Goal: Task Accomplishment & Management: Complete application form

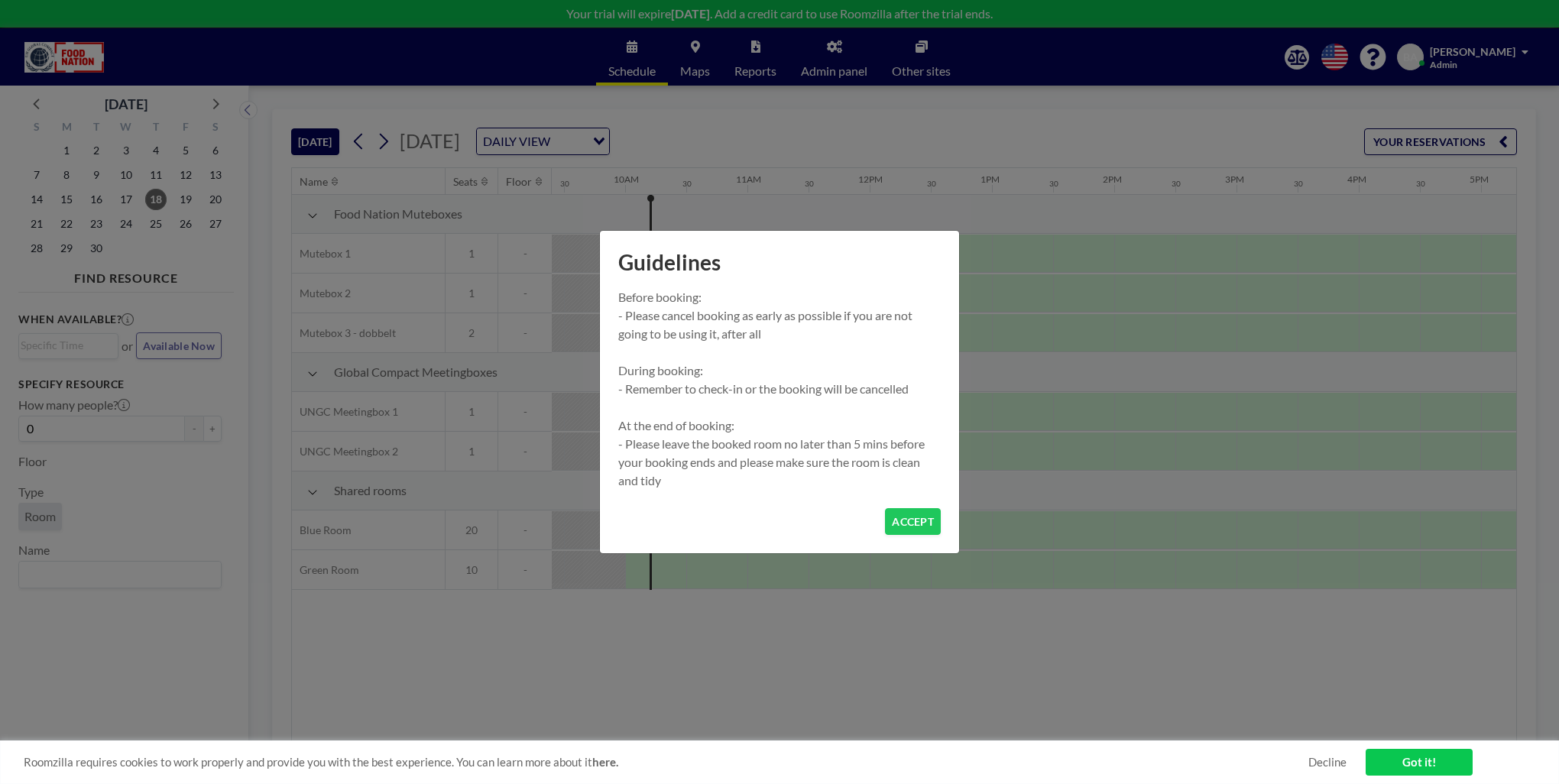
scroll to position [0, 1162]
click at [917, 515] on button "ACCEPT" at bounding box center [913, 522] width 55 height 27
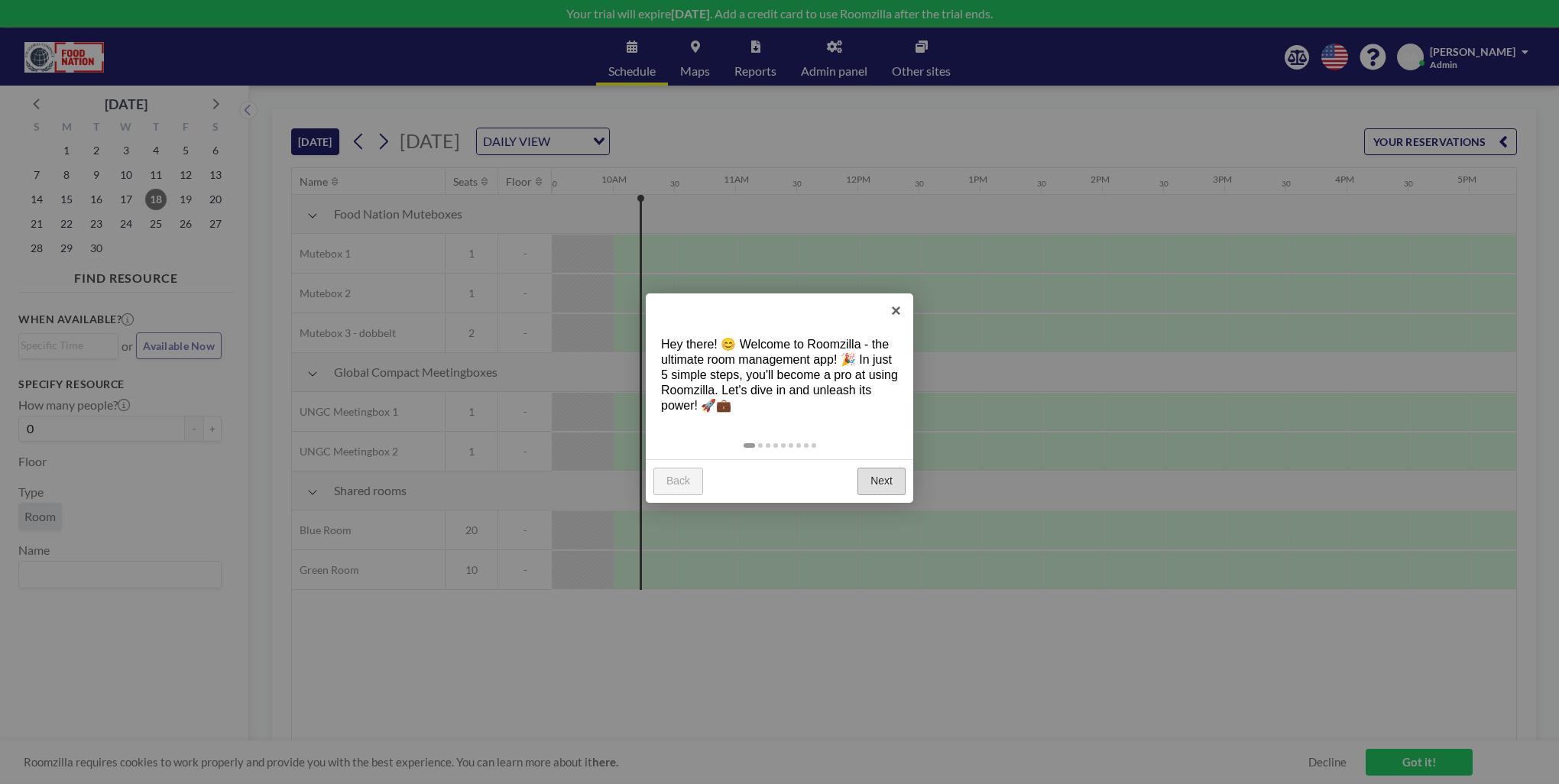
click at [887, 482] on link "Next" at bounding box center [882, 481] width 48 height 28
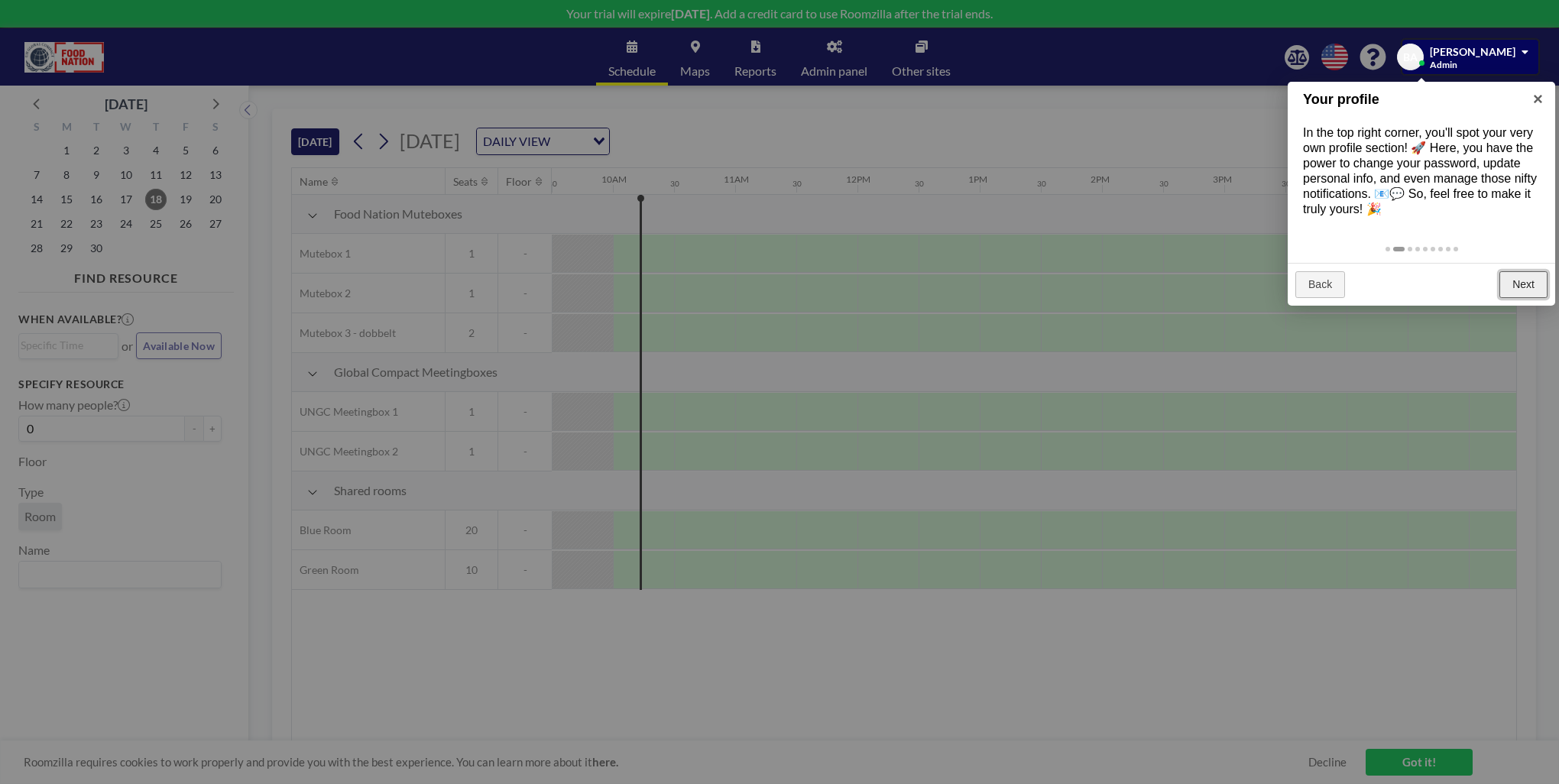
click at [1533, 285] on link "Next" at bounding box center [1524, 284] width 48 height 28
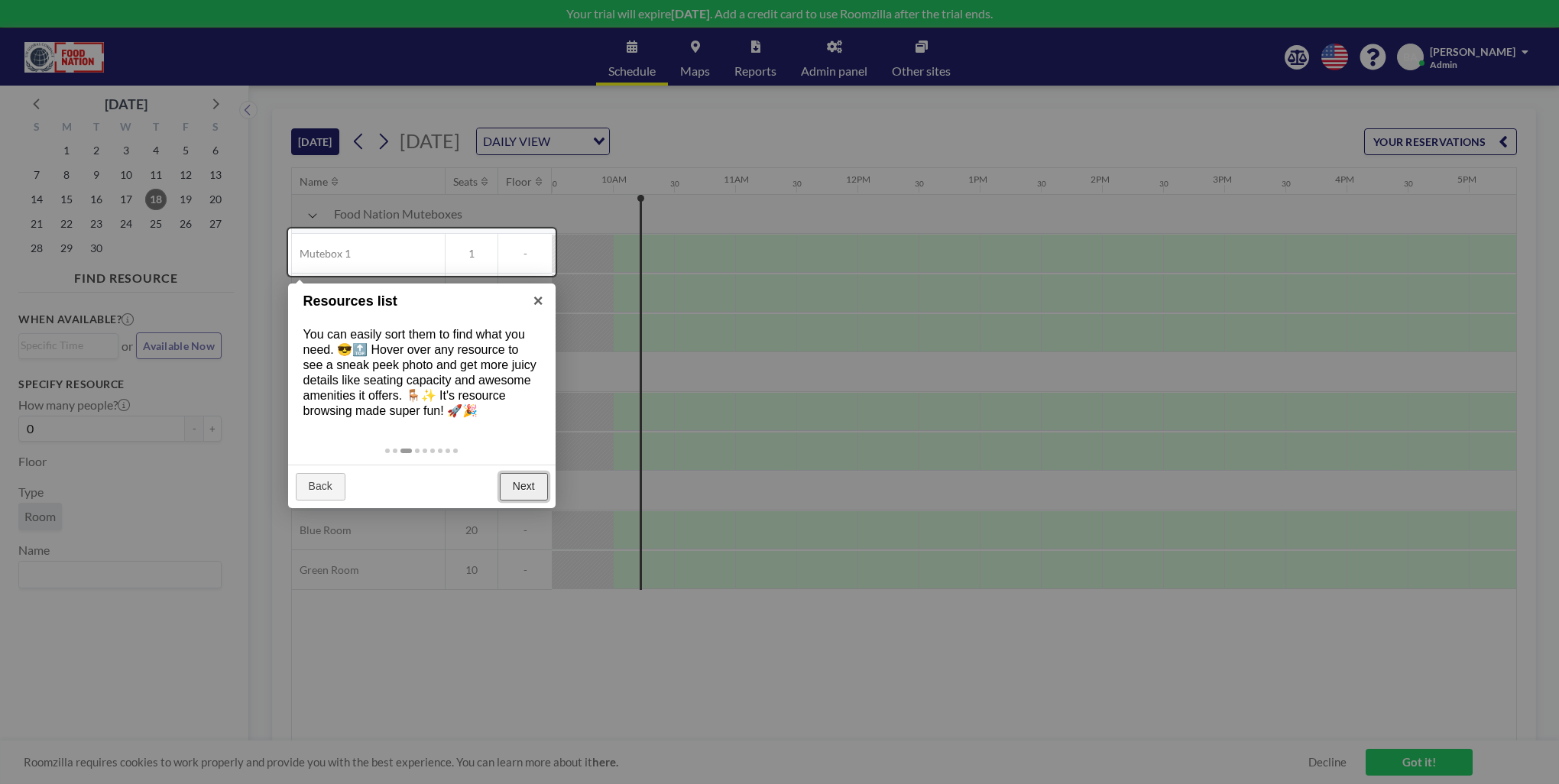
click at [526, 487] on link "Next" at bounding box center [524, 486] width 48 height 28
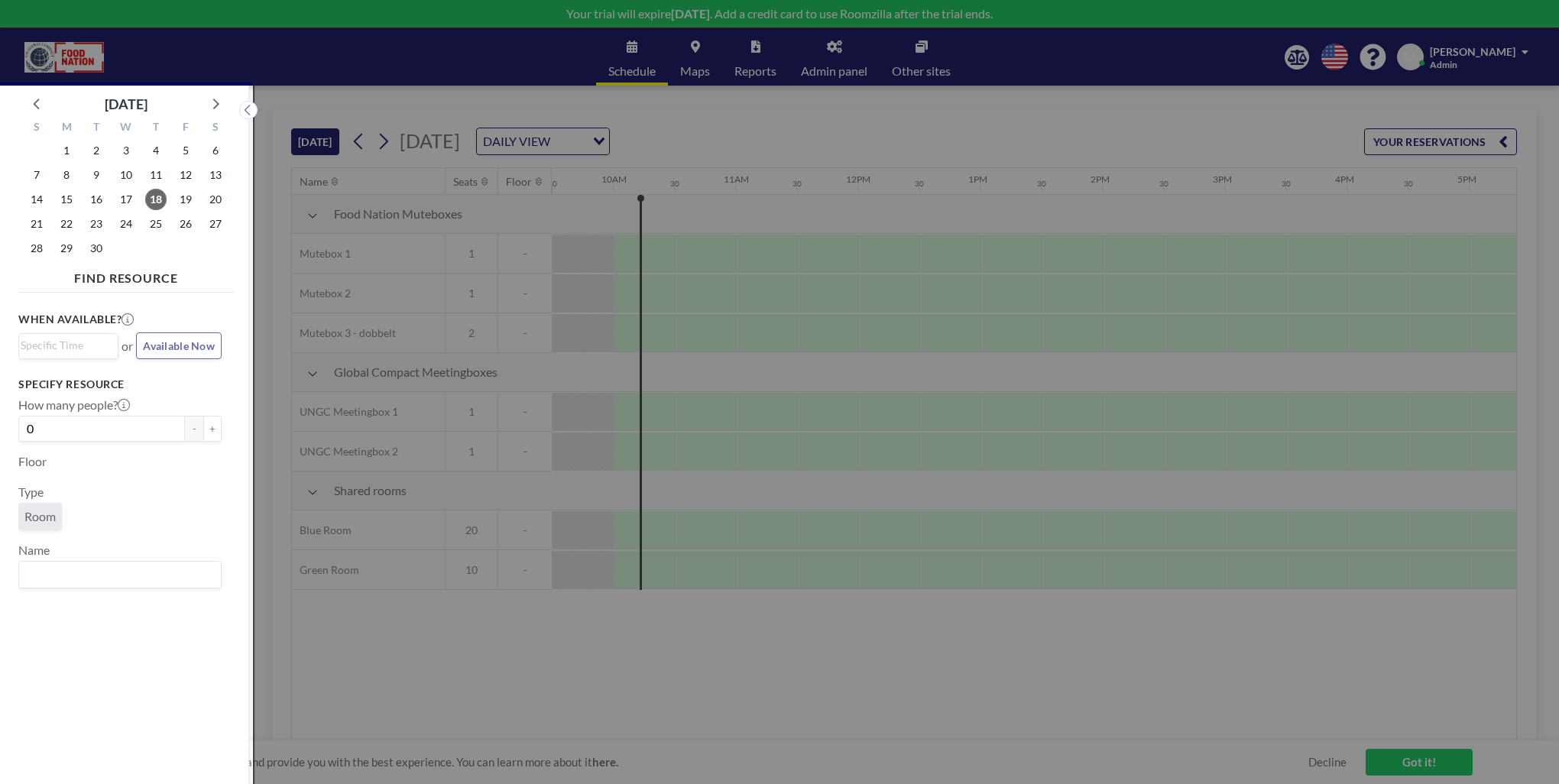
scroll to position [3, 0]
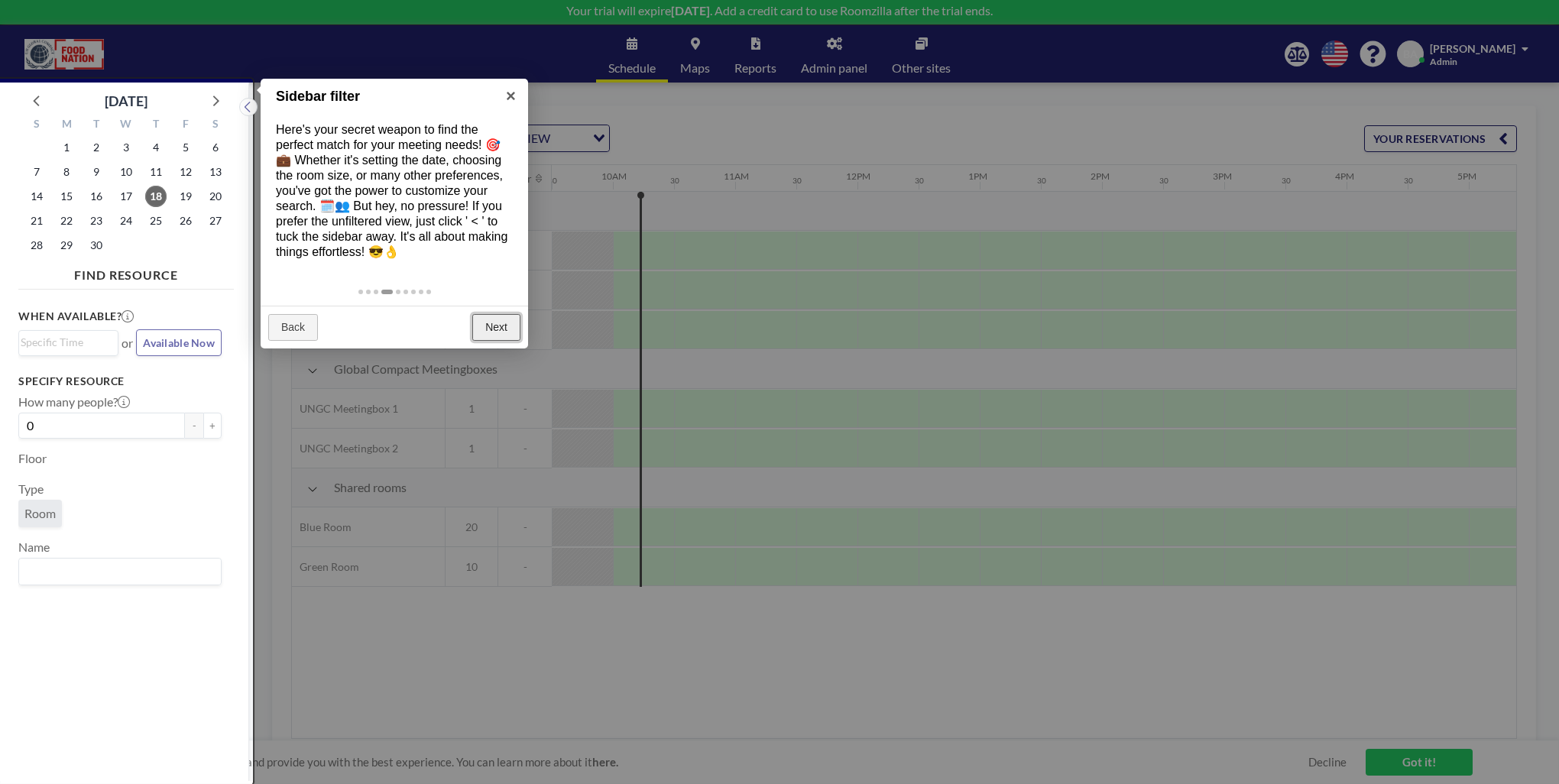
click at [498, 325] on link "Next" at bounding box center [496, 327] width 48 height 28
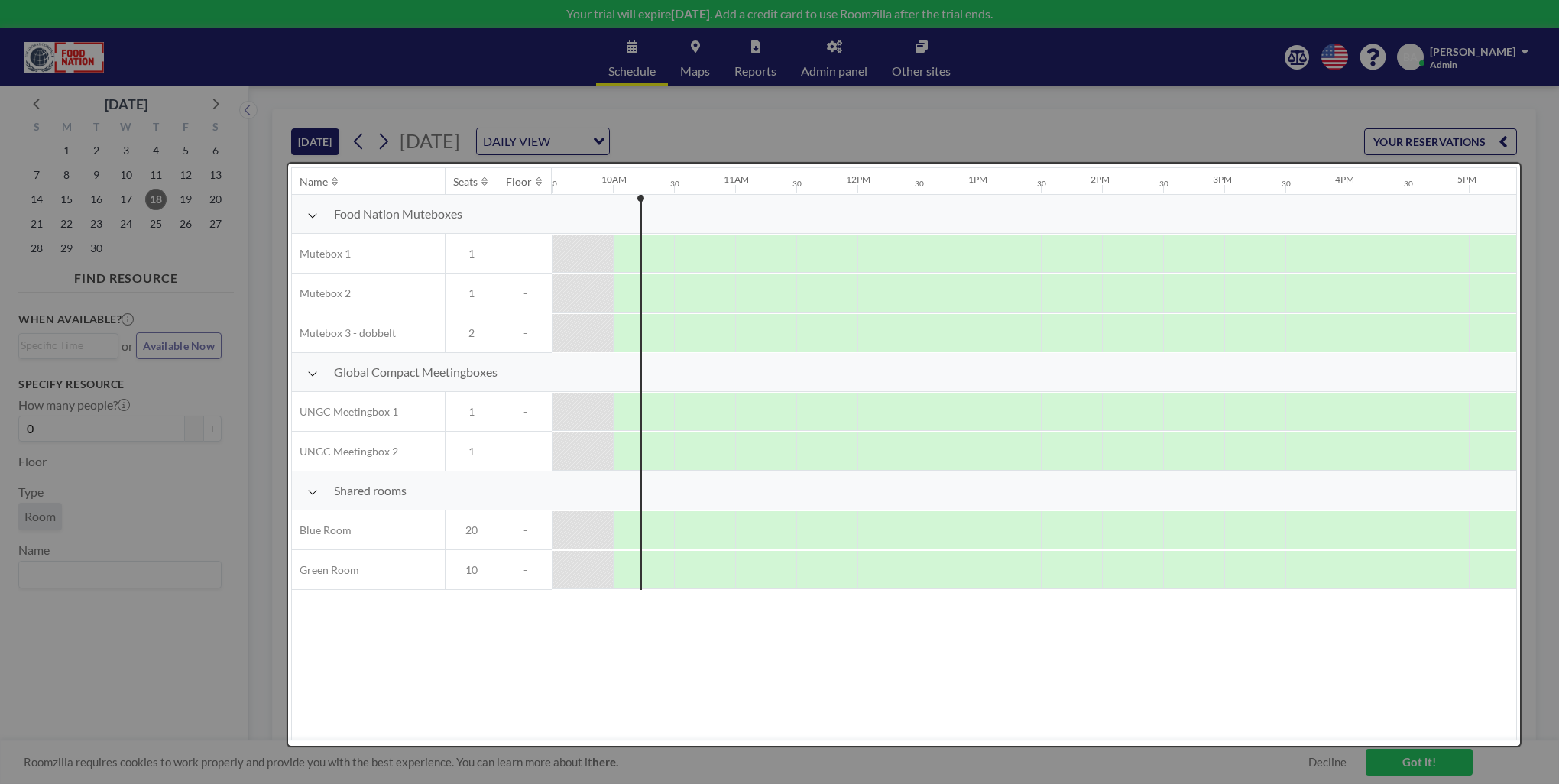
scroll to position [0, 0]
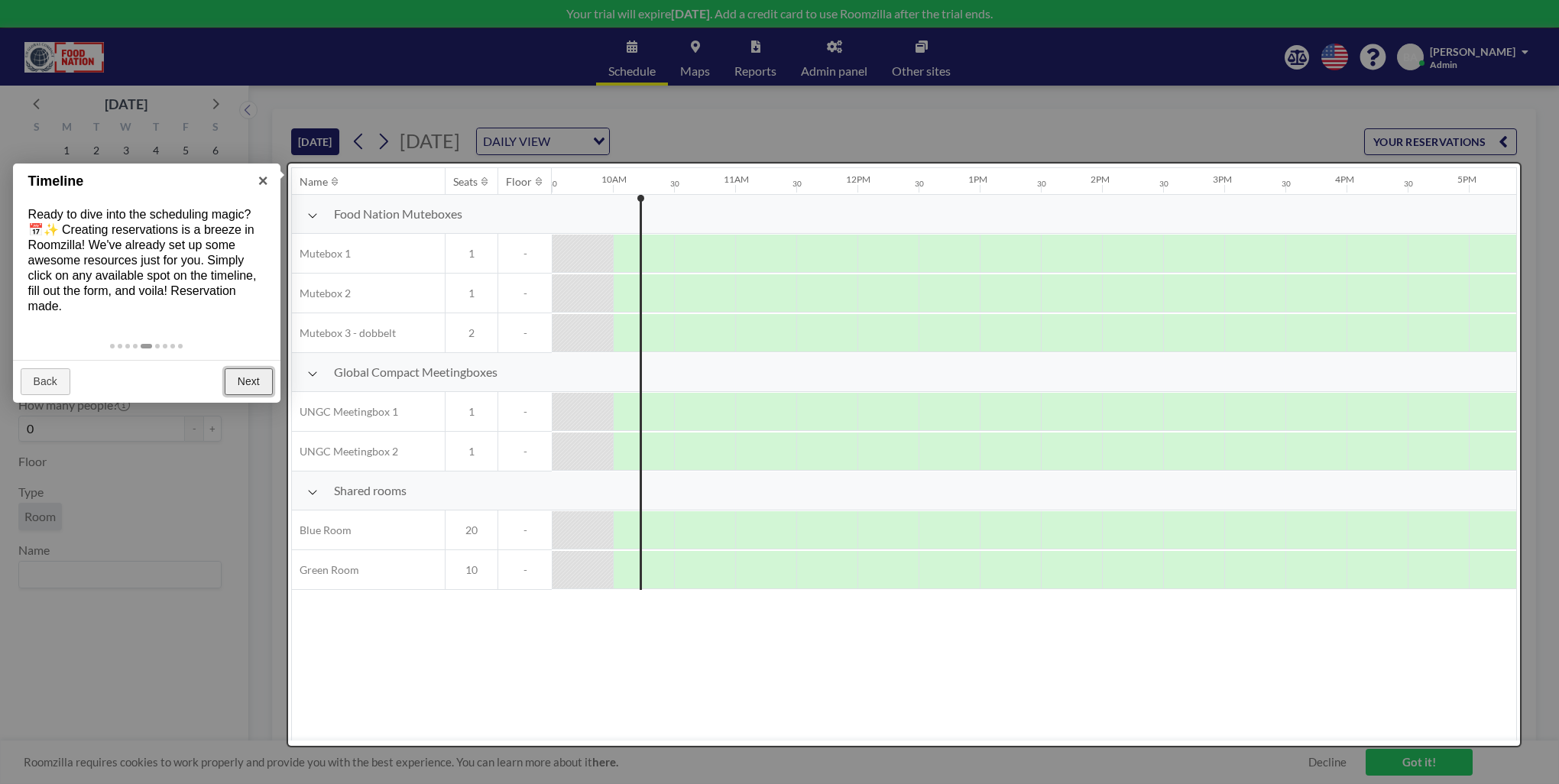
click at [256, 371] on link "Next" at bounding box center [249, 382] width 48 height 28
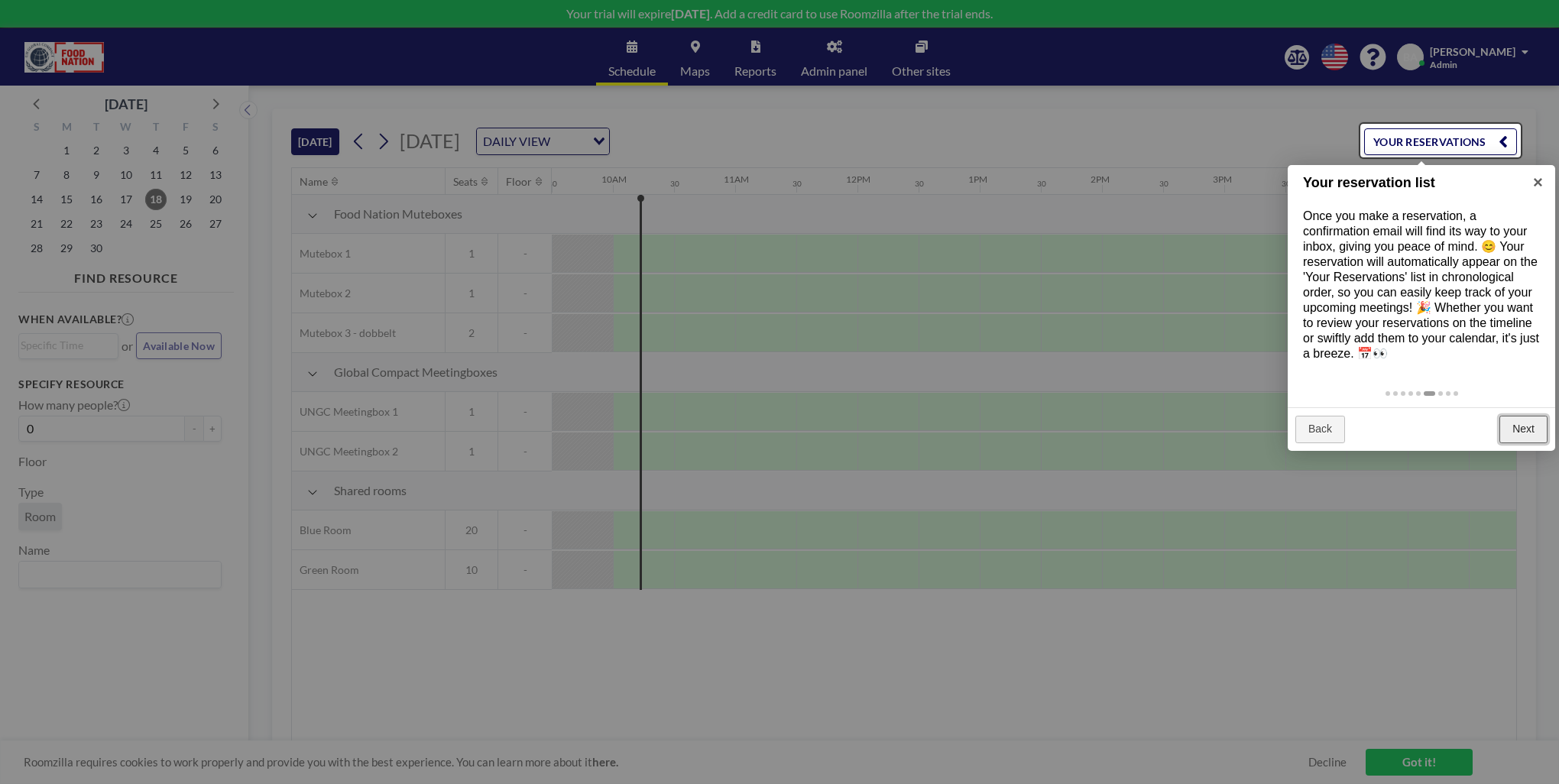
click at [1533, 428] on link "Next" at bounding box center [1524, 429] width 48 height 28
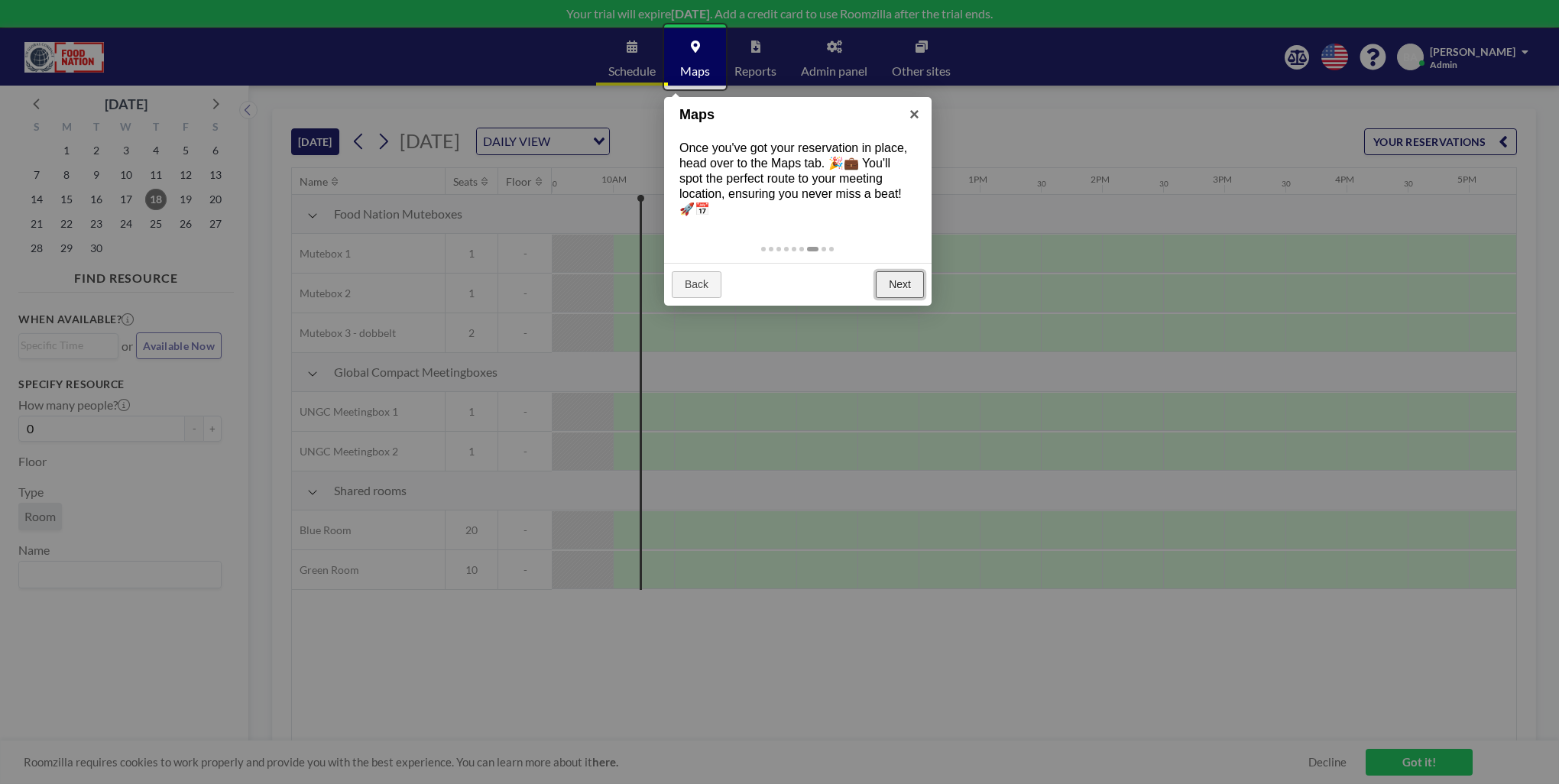
click at [897, 285] on link "Next" at bounding box center [900, 284] width 48 height 28
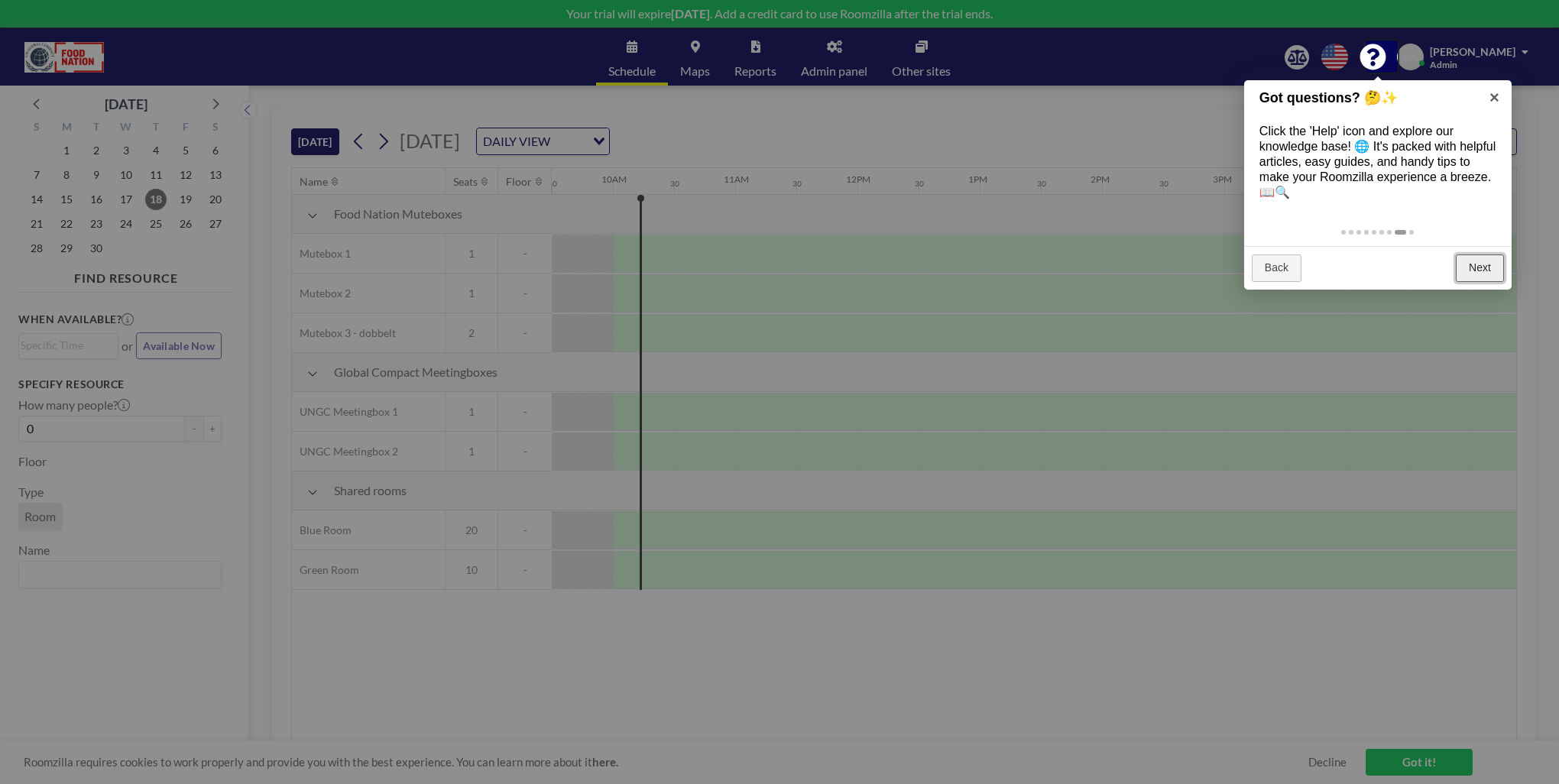
click at [1471, 268] on link "Next" at bounding box center [1480, 268] width 48 height 28
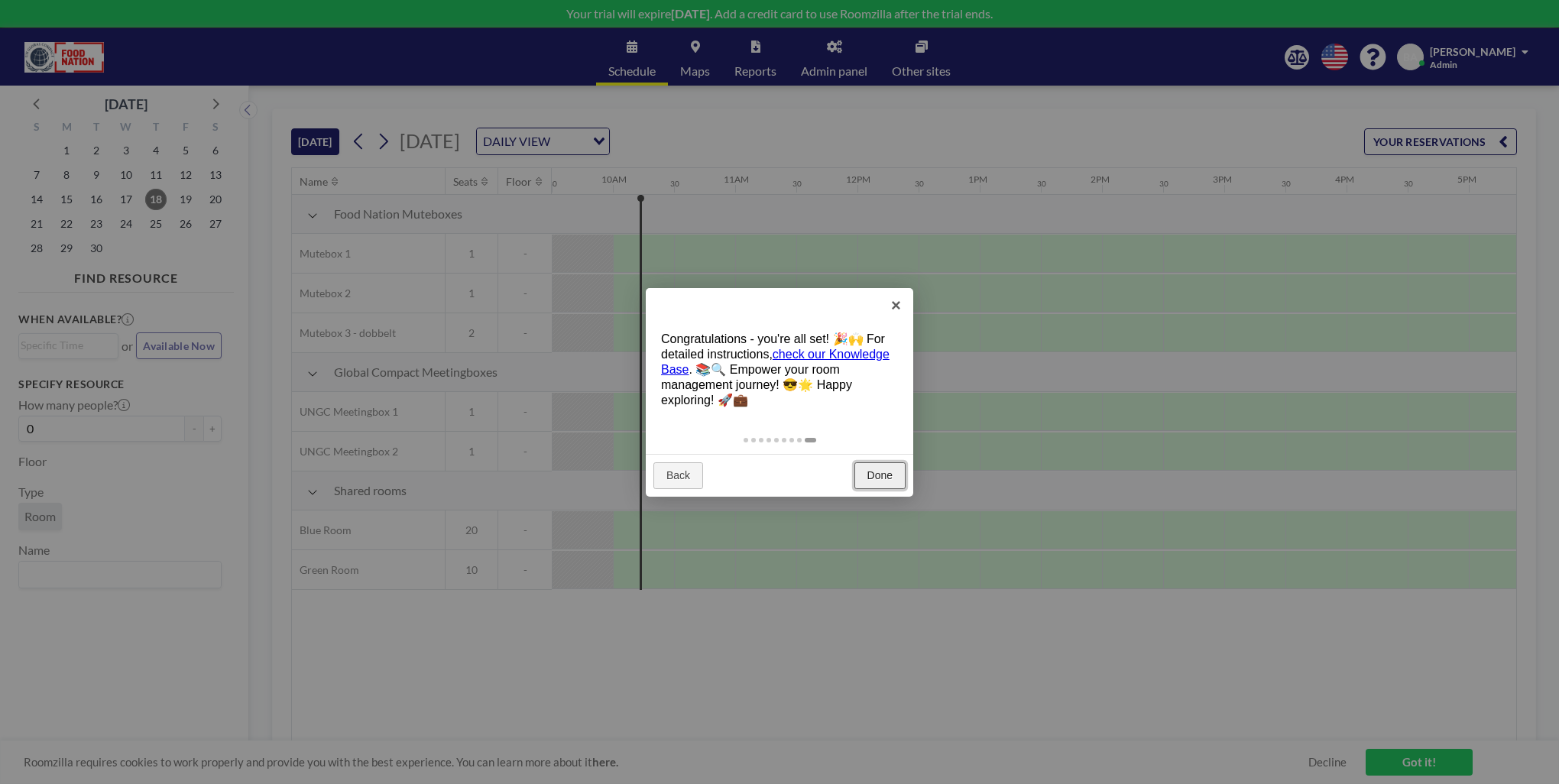
click at [883, 476] on link "Done" at bounding box center [881, 476] width 52 height 28
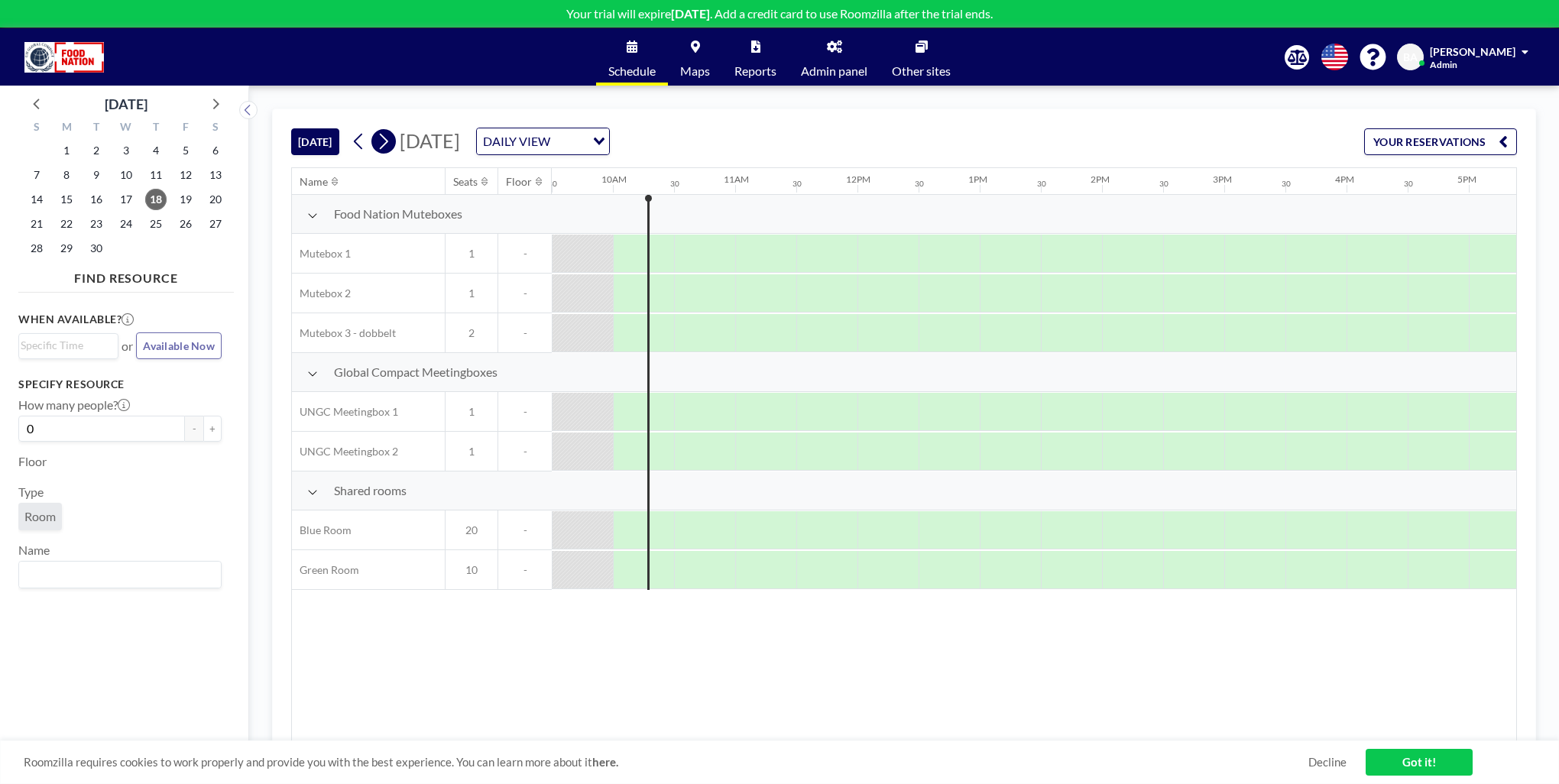
click at [389, 138] on icon at bounding box center [383, 141] width 14 height 23
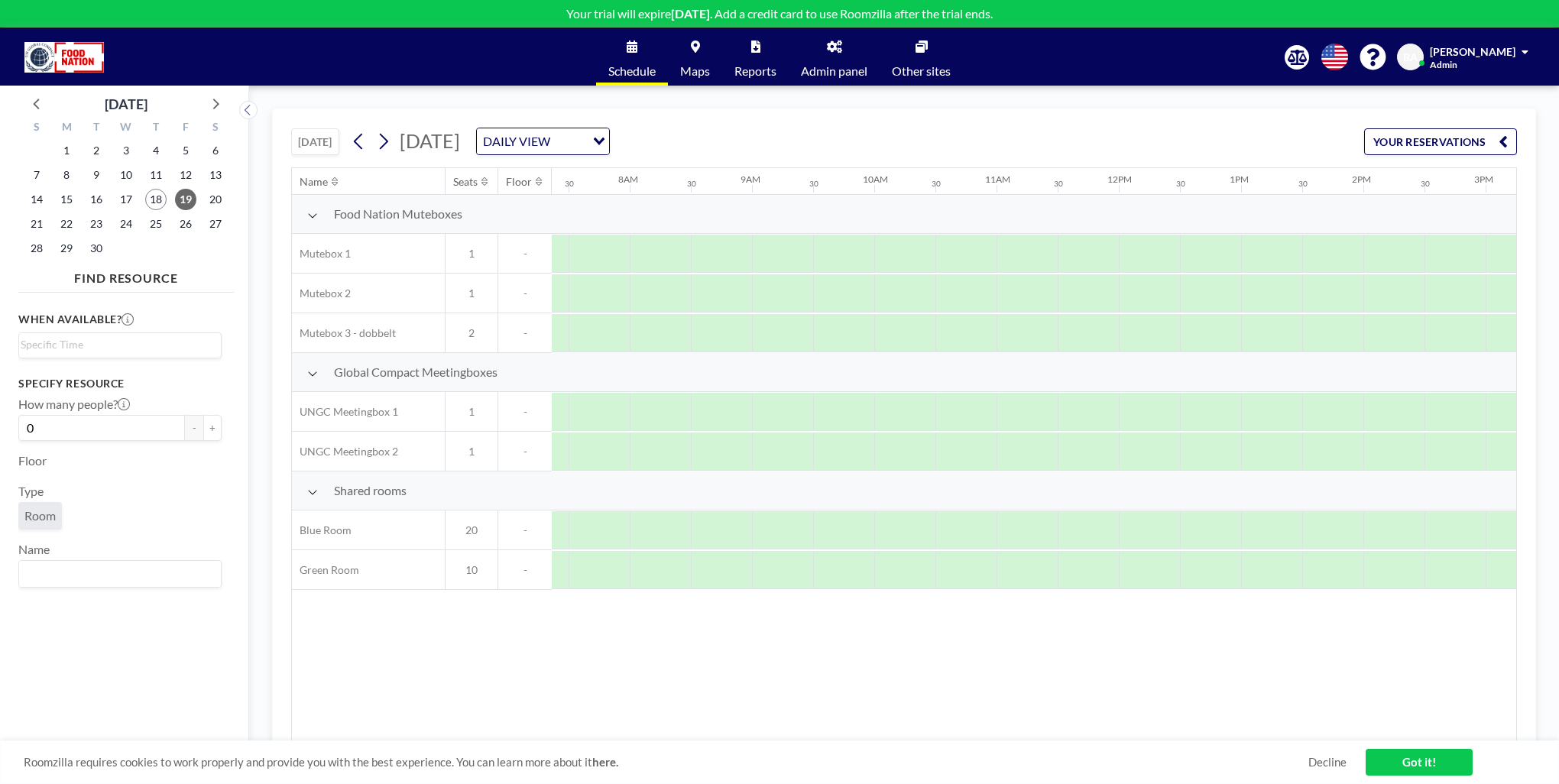
scroll to position [0, 917]
click at [928, 564] on div at bounding box center [949, 570] width 61 height 38
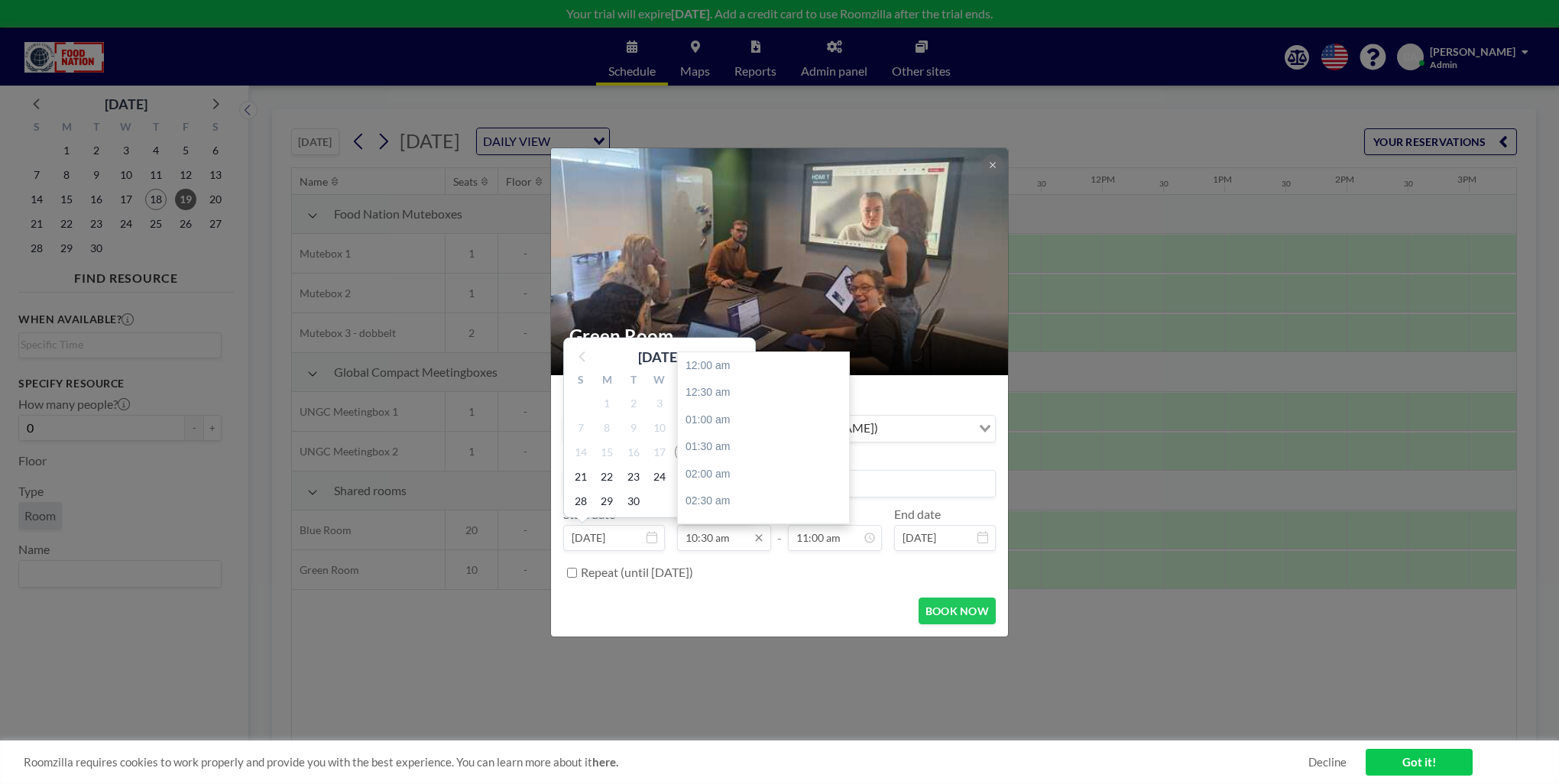
scroll to position [571, 0]
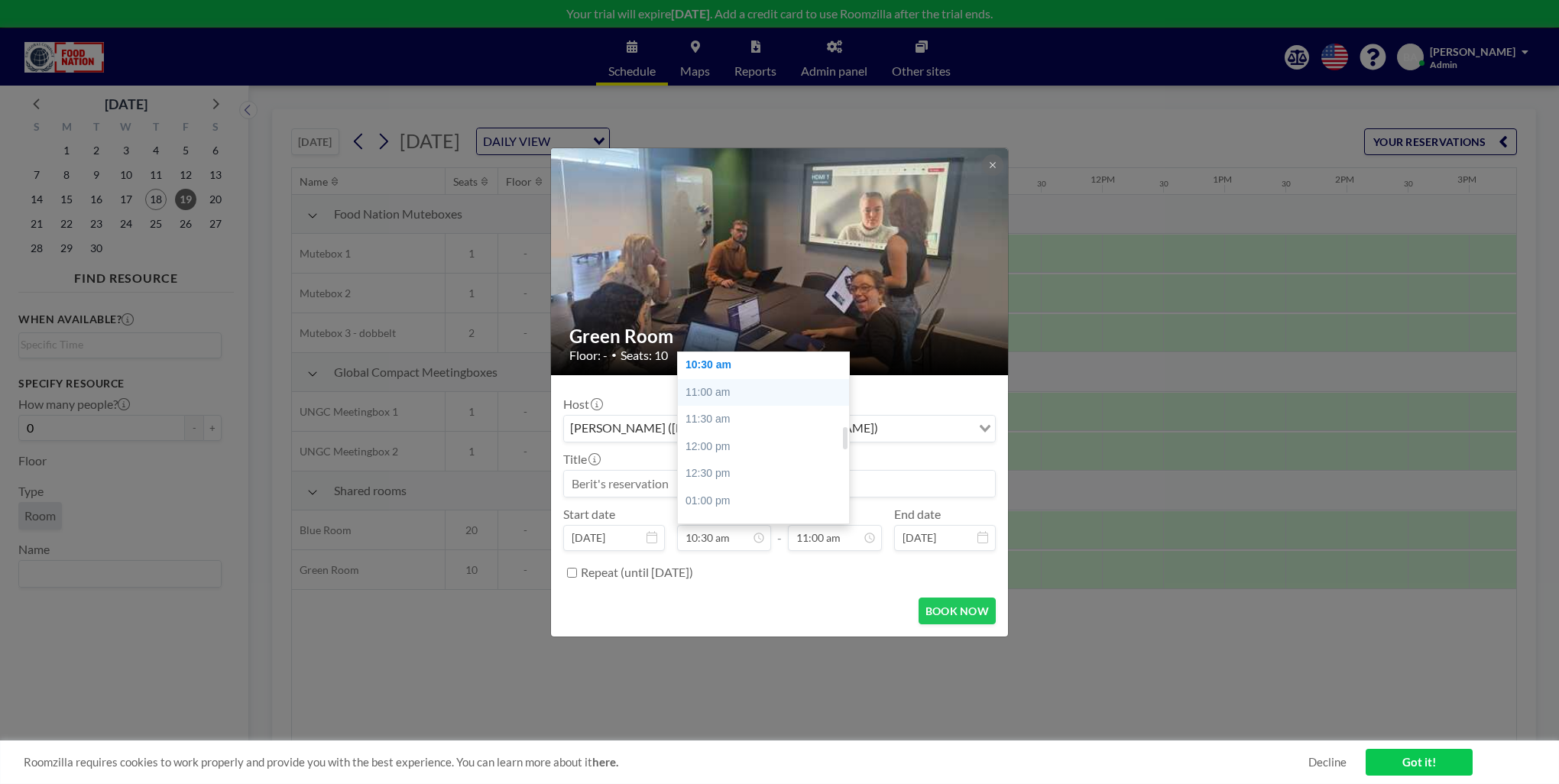
click at [714, 398] on div "11:00 am" at bounding box center [767, 392] width 178 height 28
type input "11:00 am"
click at [870, 539] on icon at bounding box center [869, 538] width 12 height 12
click at [743, 442] on div "01:00 pm" at bounding box center [799, 446] width 178 height 28
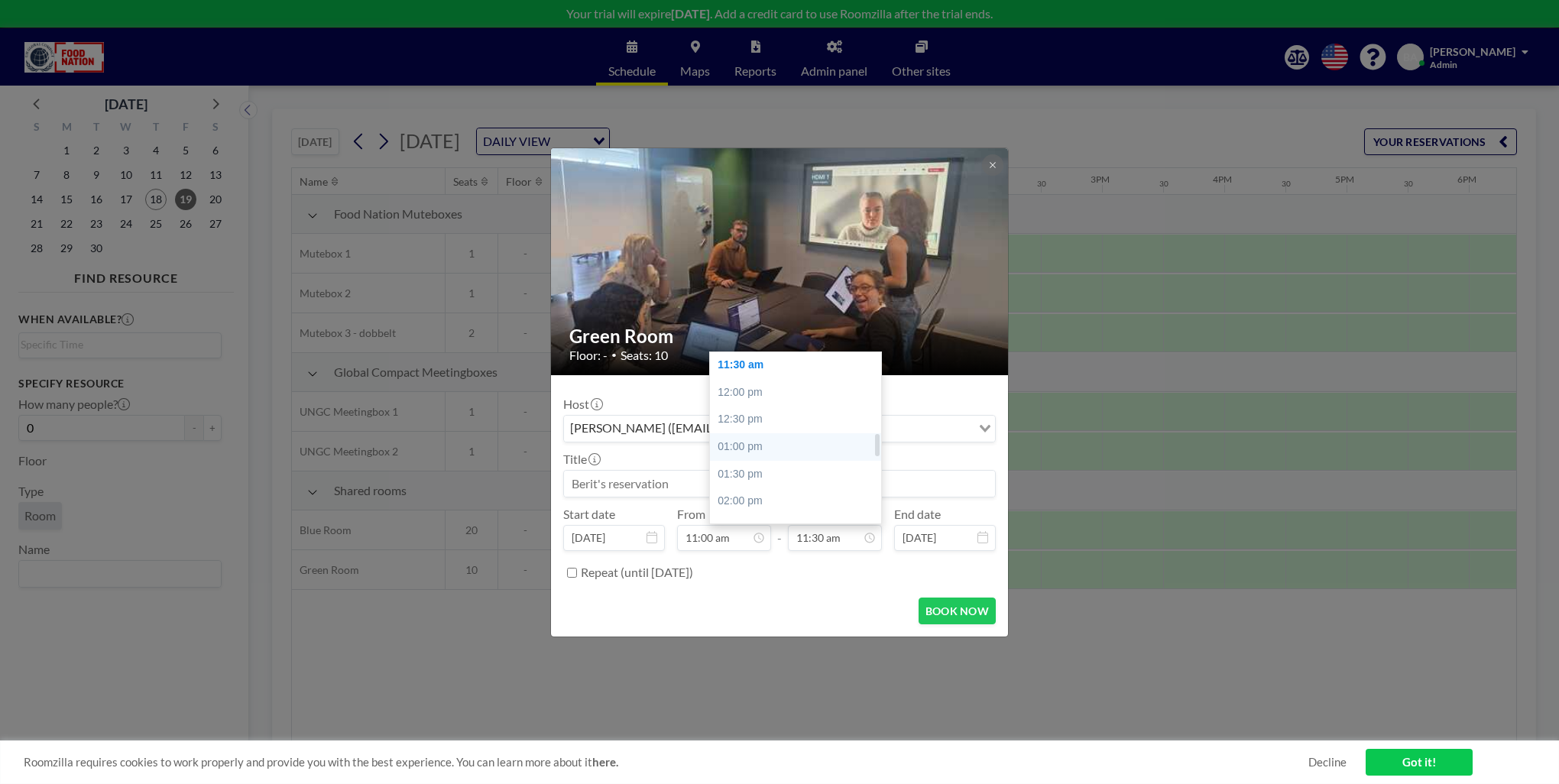
type input "01:00 pm"
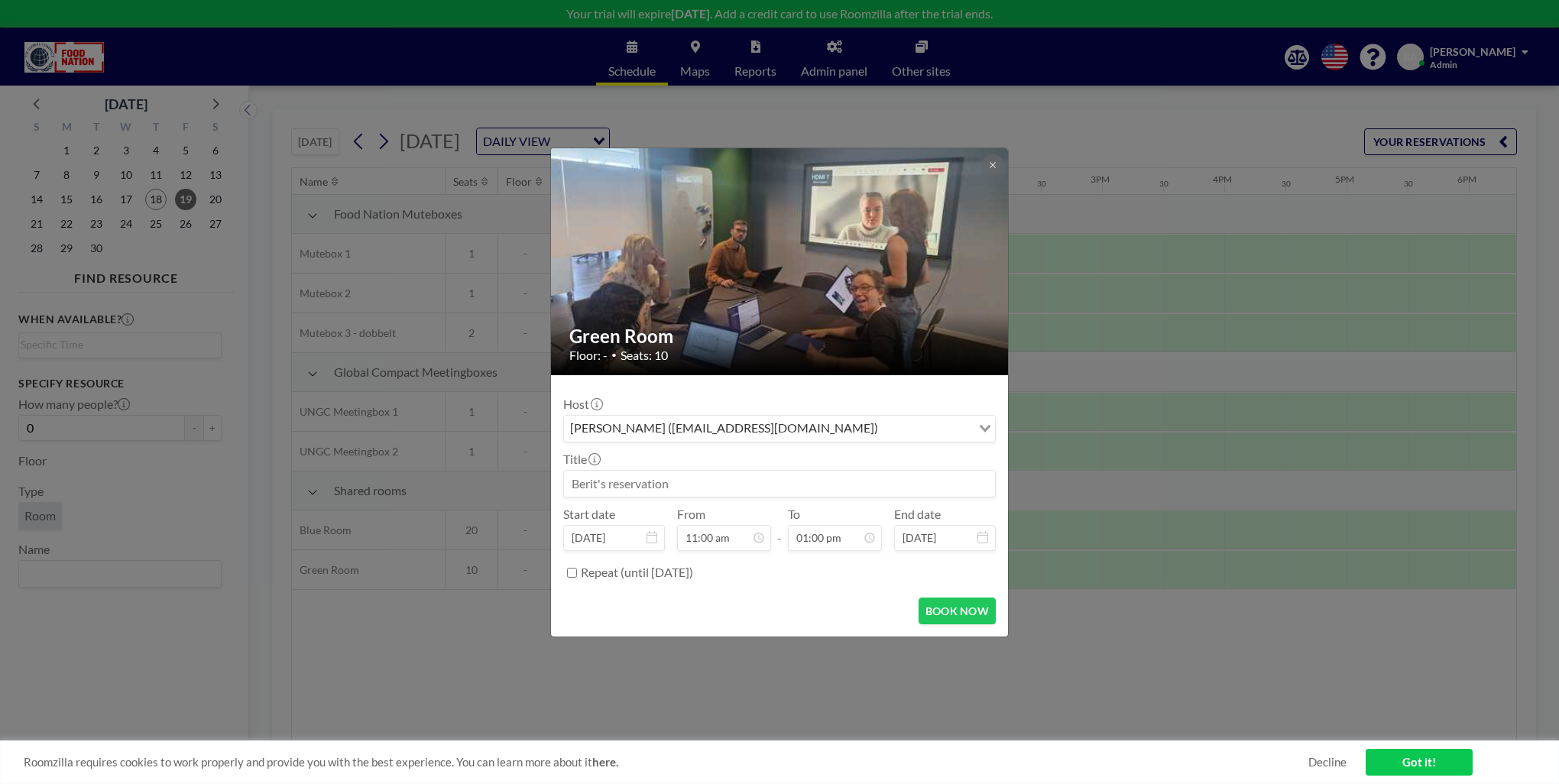
click at [609, 485] on input at bounding box center [780, 483] width 431 height 26
click at [972, 616] on button "BOOK NOW" at bounding box center [957, 610] width 77 height 27
type input "Sparringsmøde m [PERSON_NAME]"
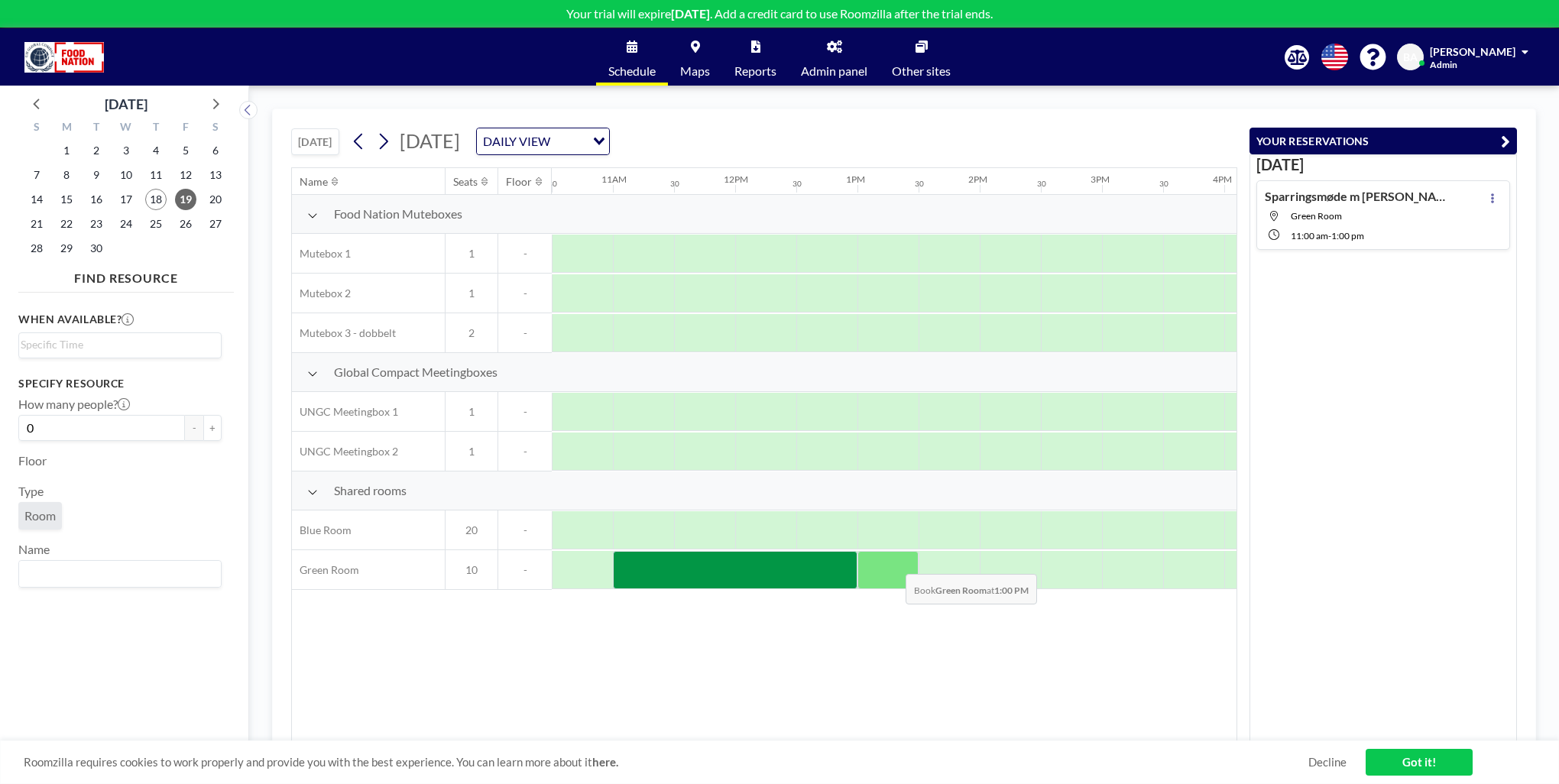
click at [893, 562] on div at bounding box center [888, 570] width 61 height 38
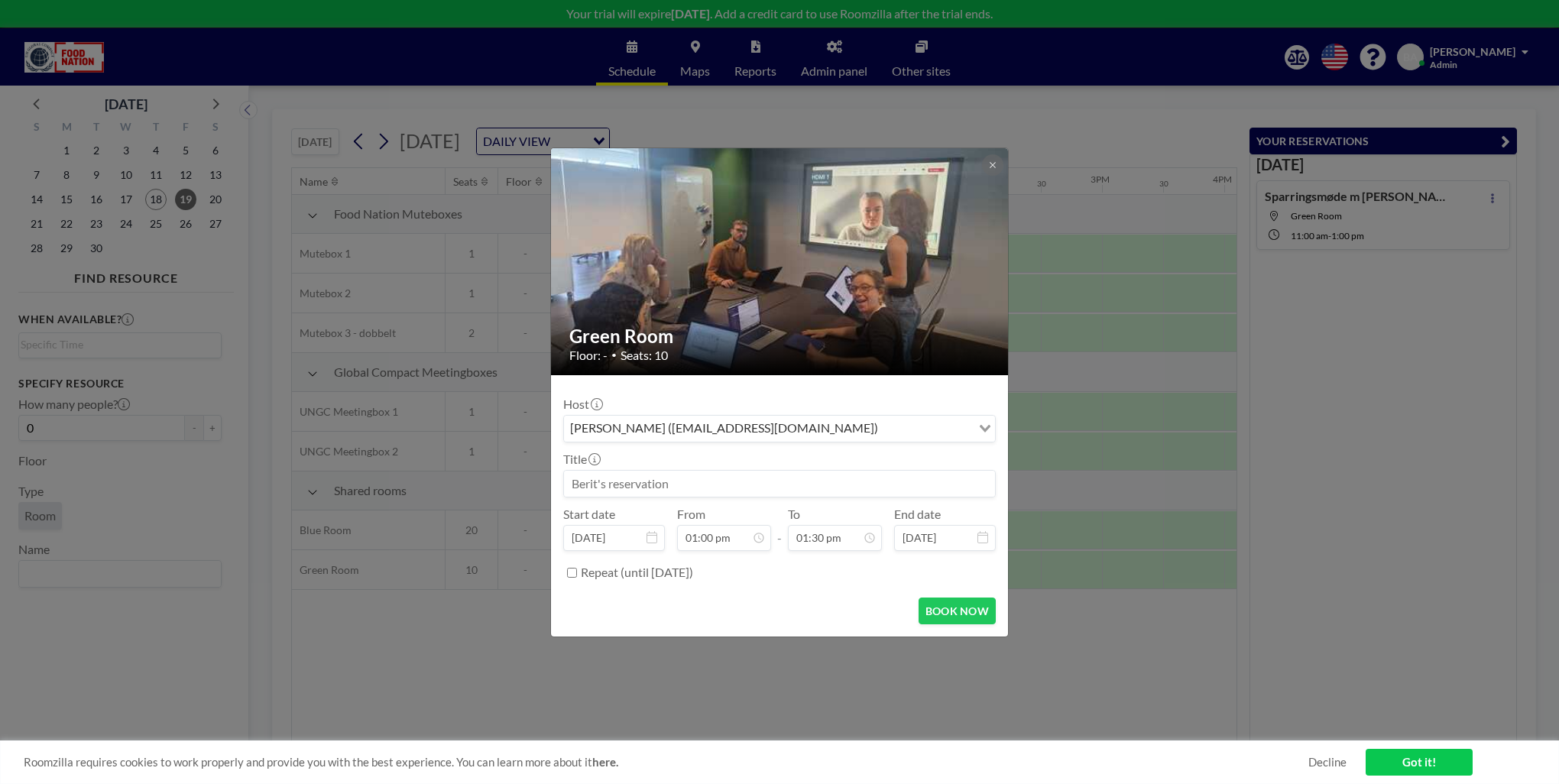
scroll to position [733, 0]
click at [628, 485] on input at bounding box center [780, 483] width 431 height 26
type input "D"
type input "M"
drag, startPoint x: 718, startPoint y: 482, endPoint x: 759, endPoint y: 483, distance: 41.0
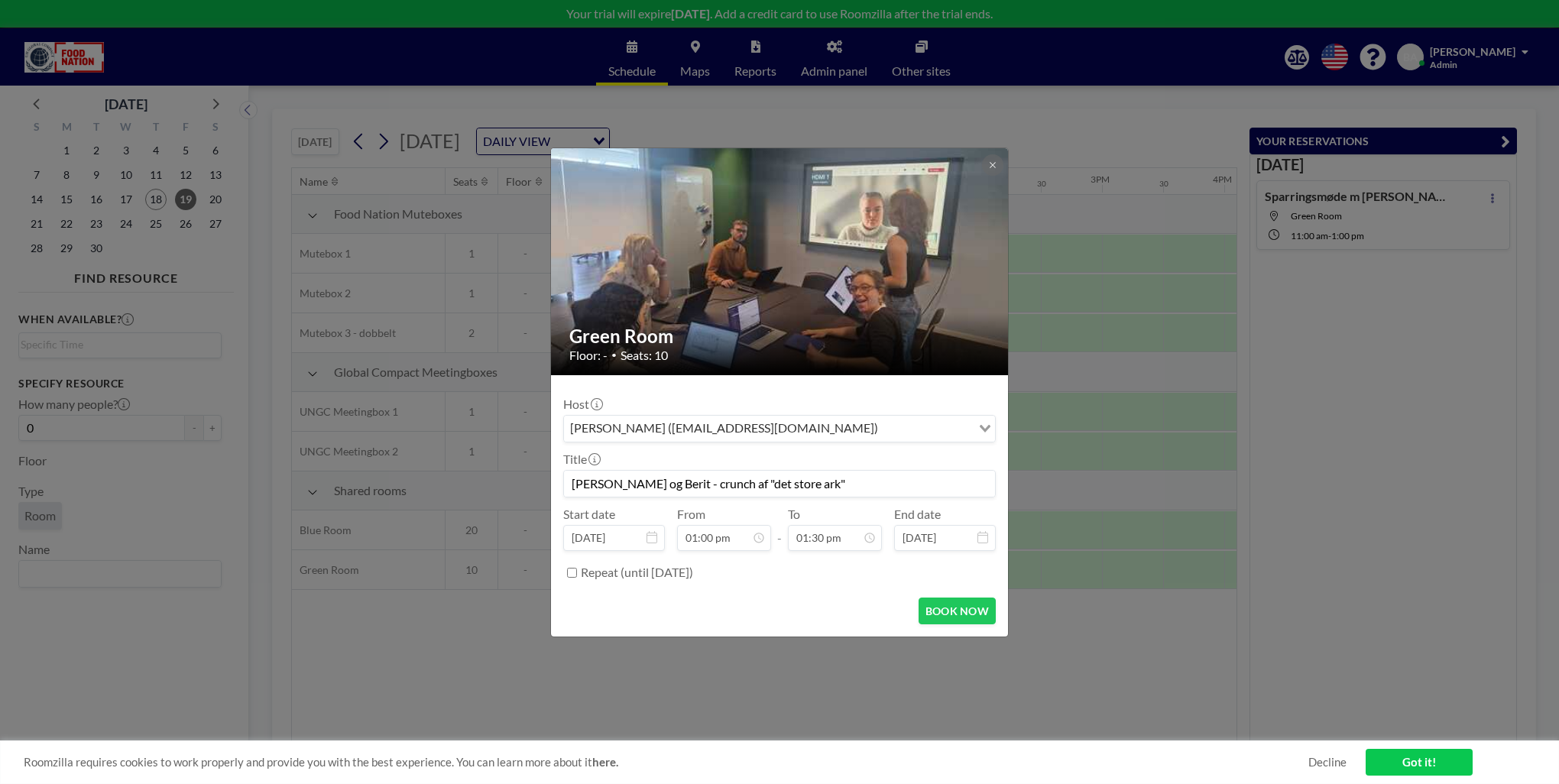
click at [718, 482] on input "[PERSON_NAME] og Berit - crunch af "det store ark"" at bounding box center [780, 483] width 431 height 26
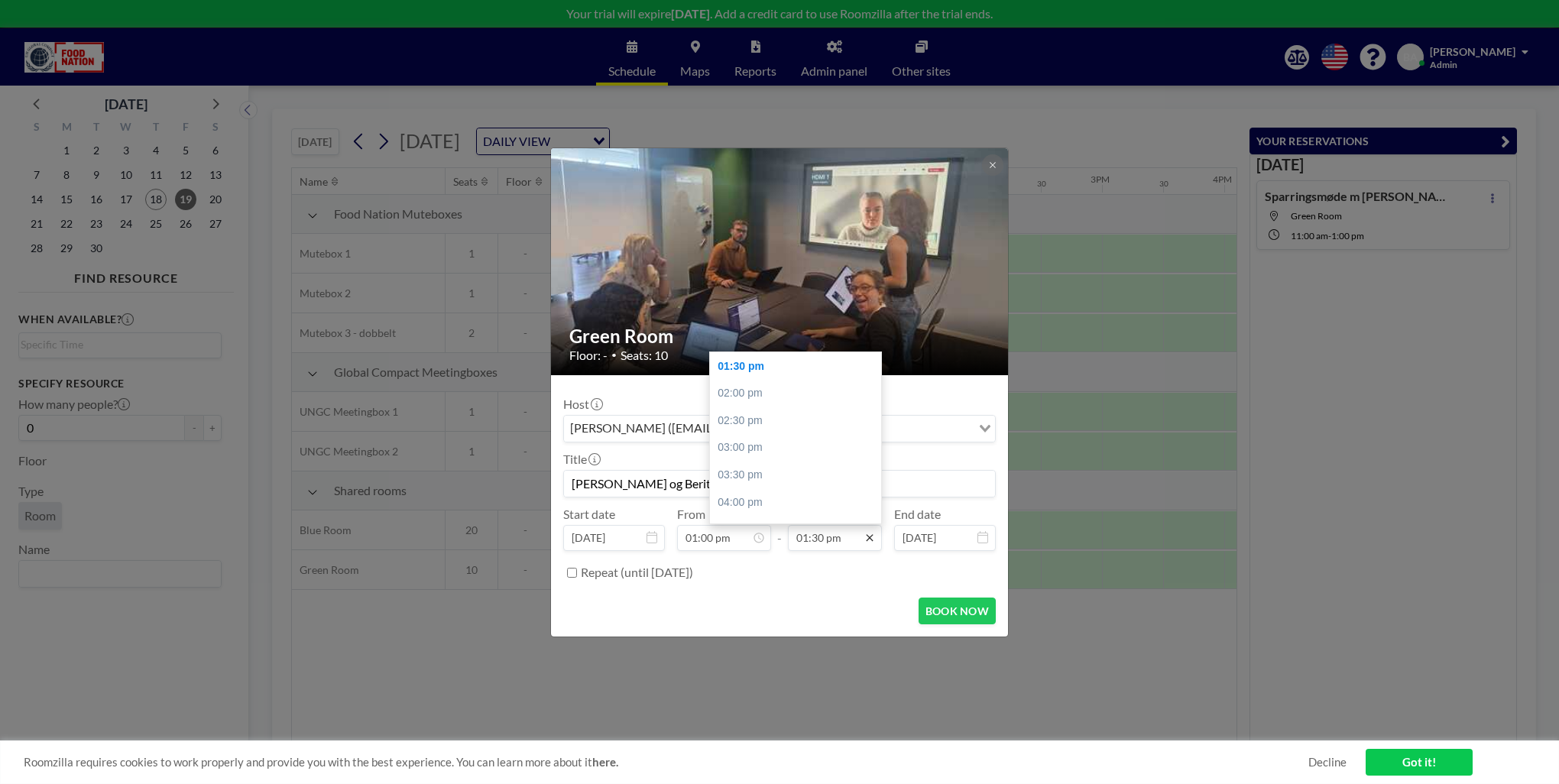
type input "[PERSON_NAME] og Berit - crunch af "det store ark""
click at [870, 536] on icon at bounding box center [869, 538] width 12 height 12
click at [763, 387] on div "02:00 pm" at bounding box center [799, 393] width 178 height 28
type input "02:00 pm"
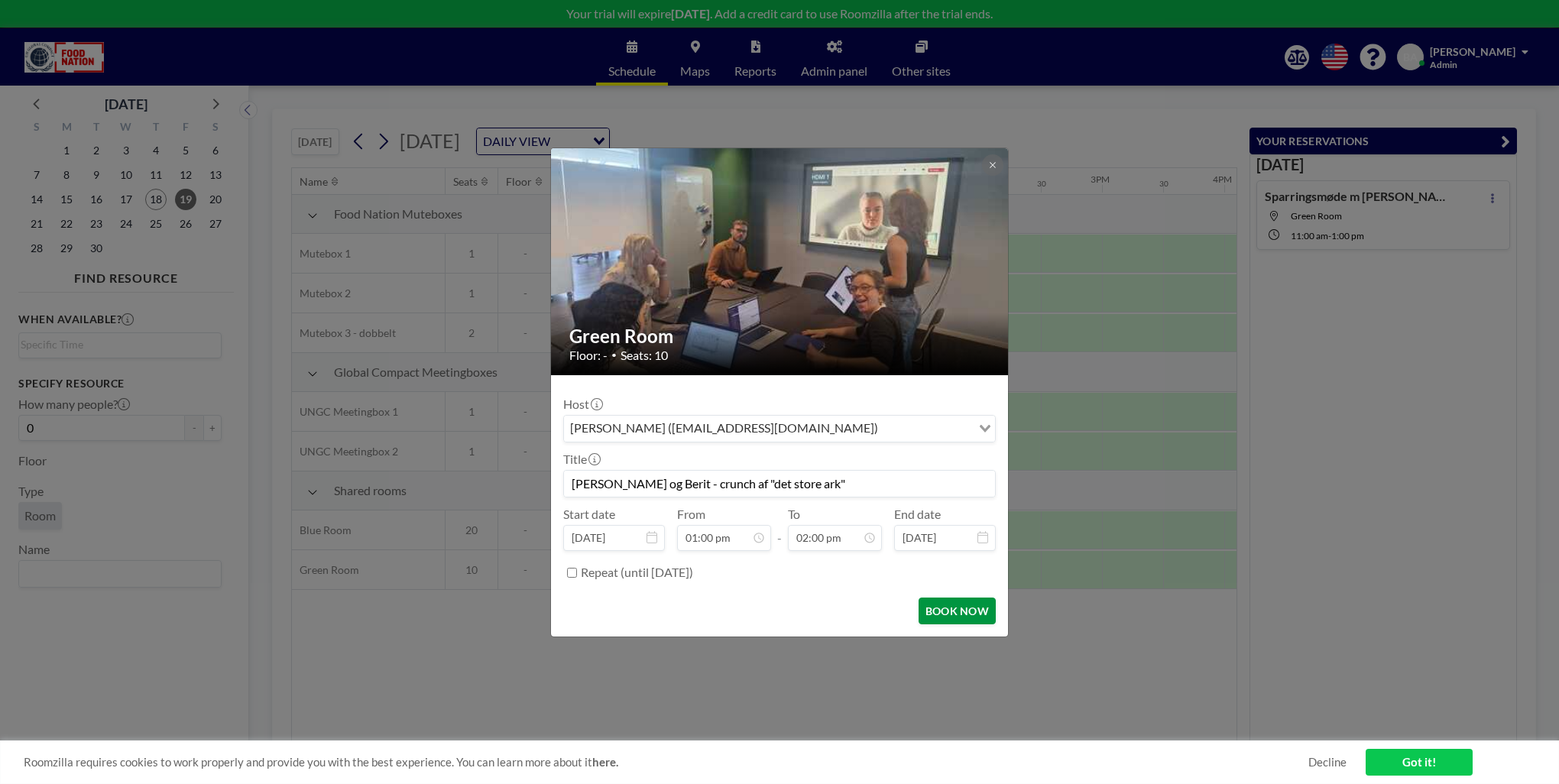
click at [968, 616] on button "BOOK NOW" at bounding box center [957, 610] width 77 height 27
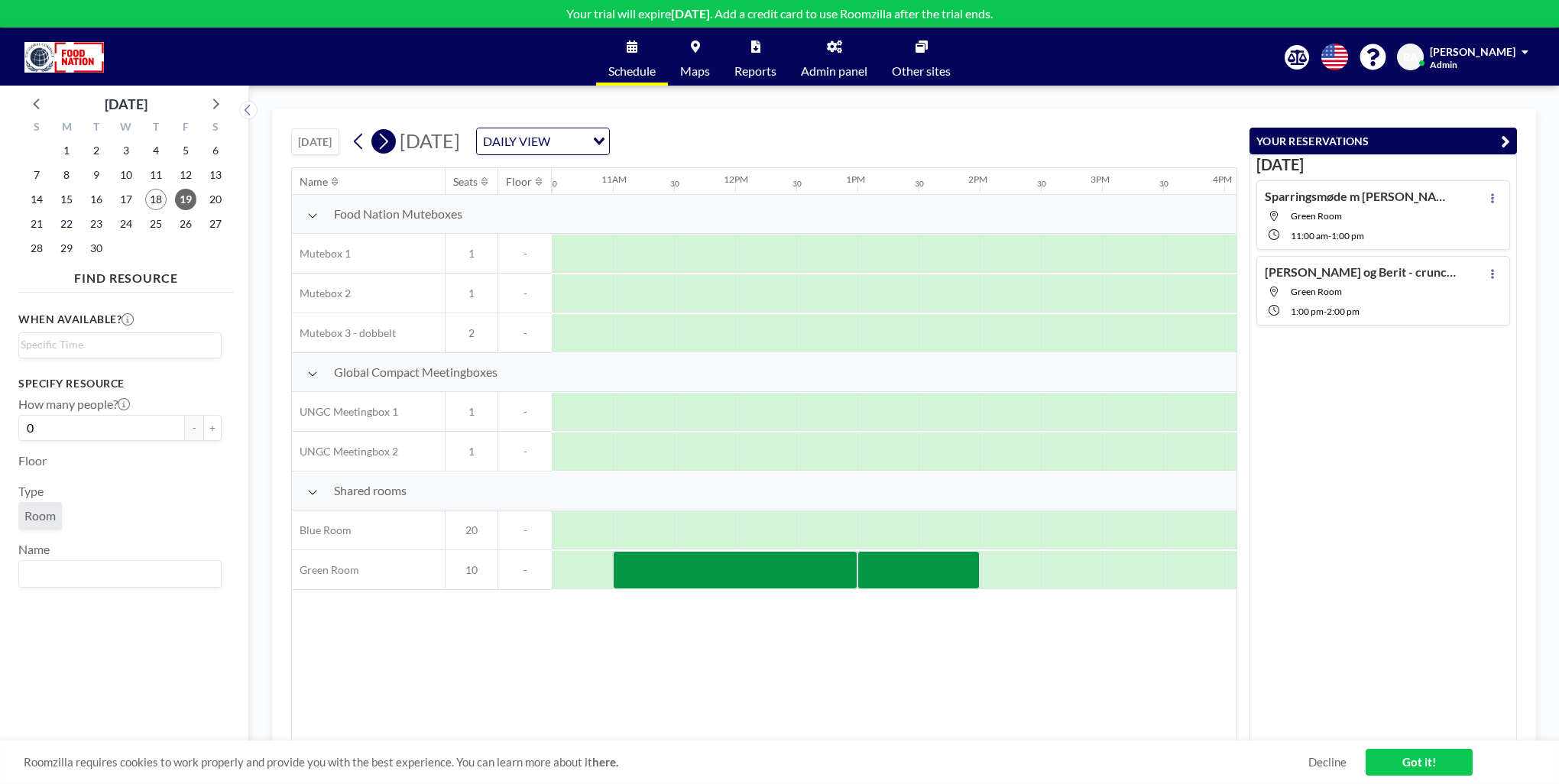
click at [387, 145] on icon at bounding box center [383, 141] width 14 height 23
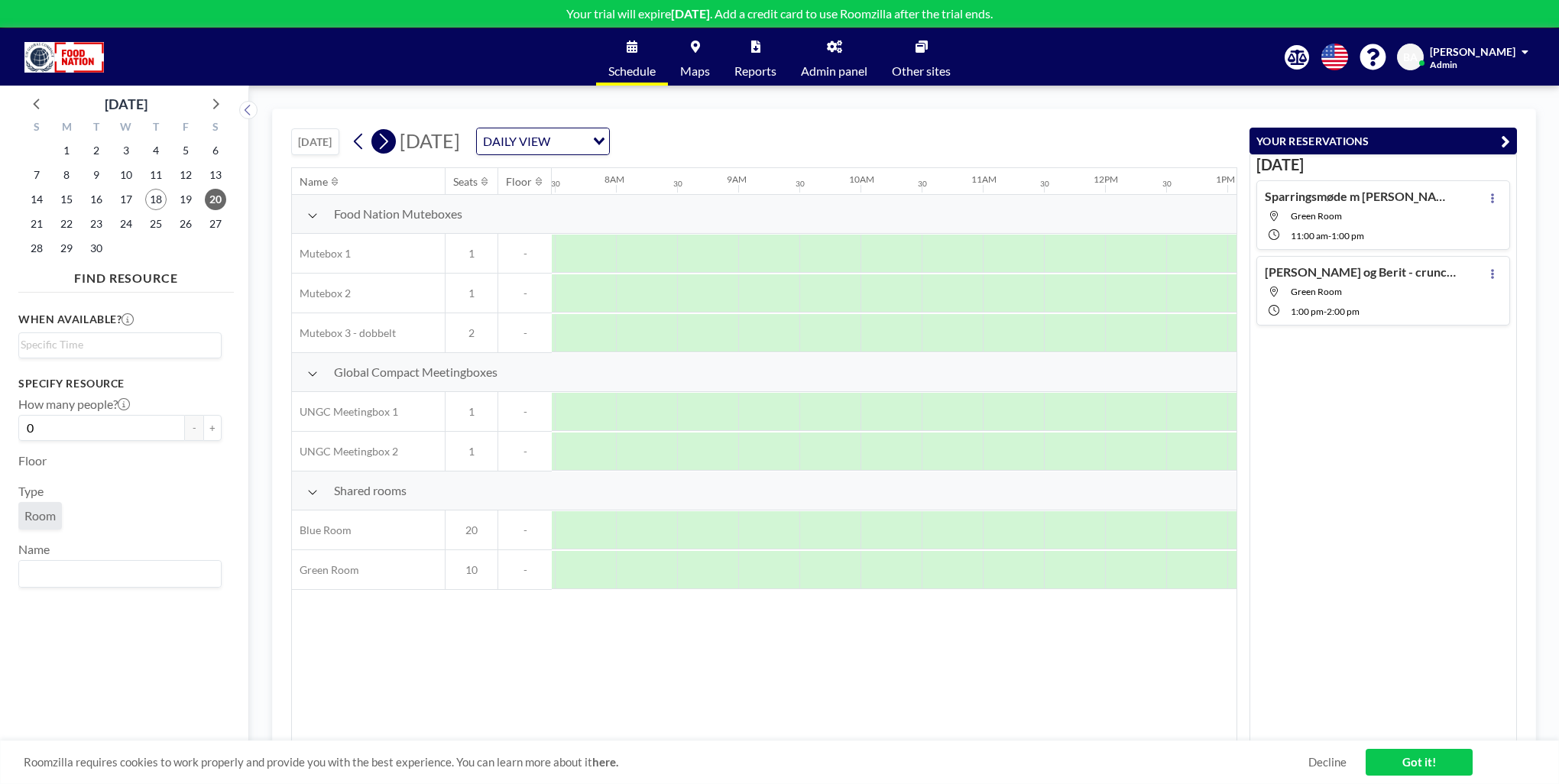
click at [387, 145] on icon at bounding box center [383, 141] width 14 height 23
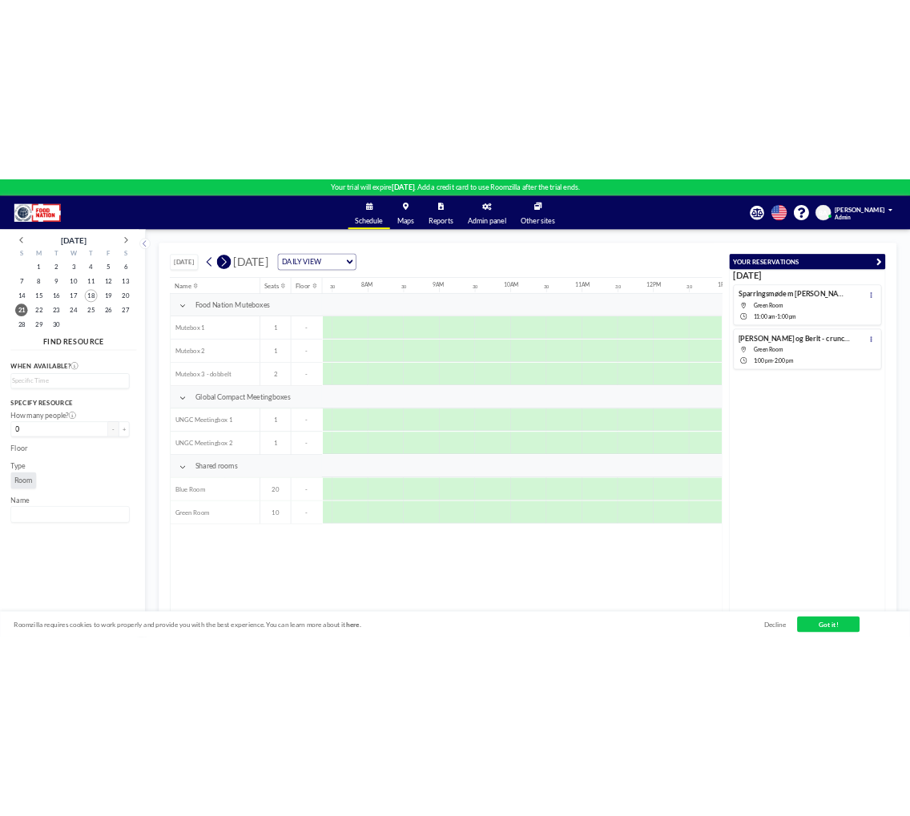
scroll to position [0, 961]
